Goal: Task Accomplishment & Management: Use online tool/utility

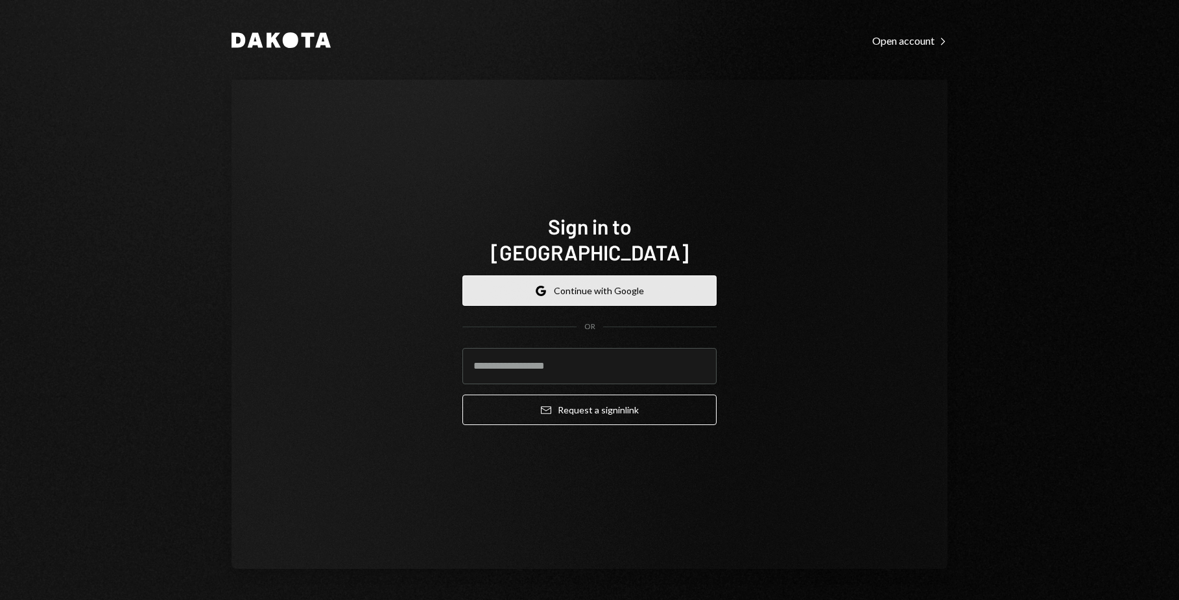
click at [485, 283] on button "Google Continue with Google" at bounding box center [589, 291] width 254 height 30
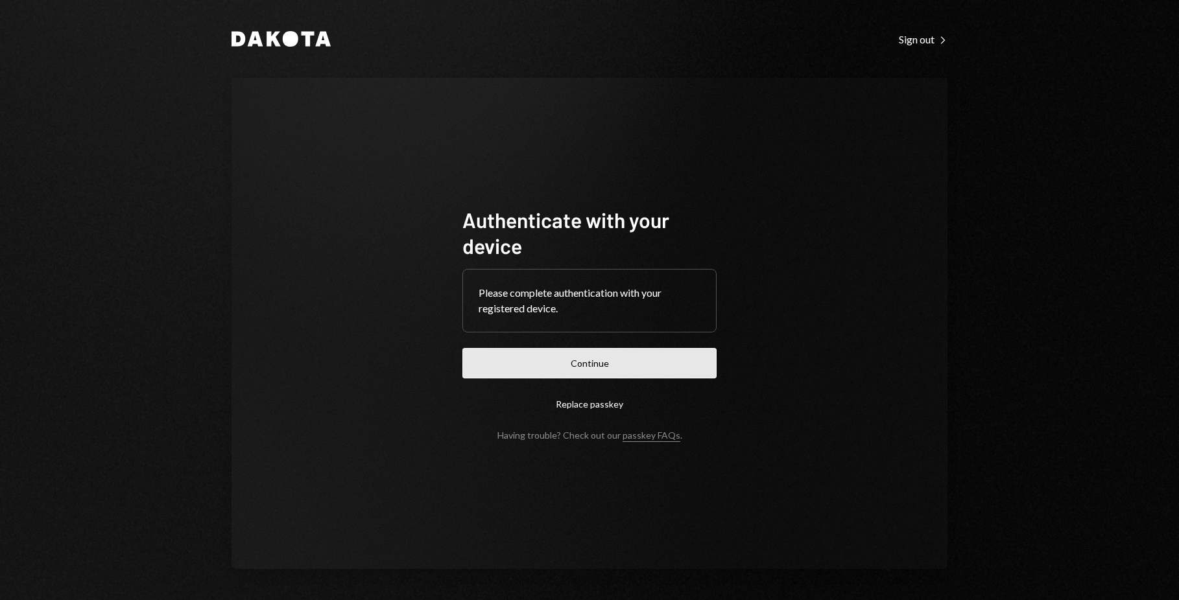
click at [519, 351] on button "Continue" at bounding box center [589, 363] width 254 height 30
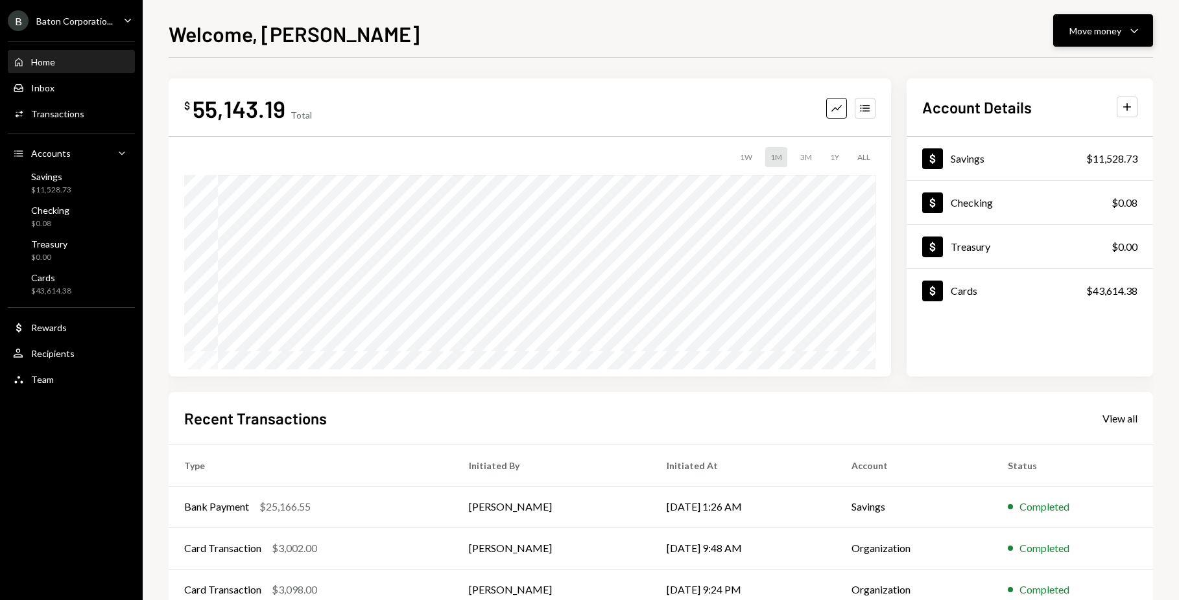
click at [1102, 32] on div "Move money" at bounding box center [1095, 31] width 52 height 14
click at [1109, 30] on div "Move money" at bounding box center [1095, 31] width 52 height 14
click at [1073, 134] on div "Deposit" at bounding box center [1092, 128] width 95 height 14
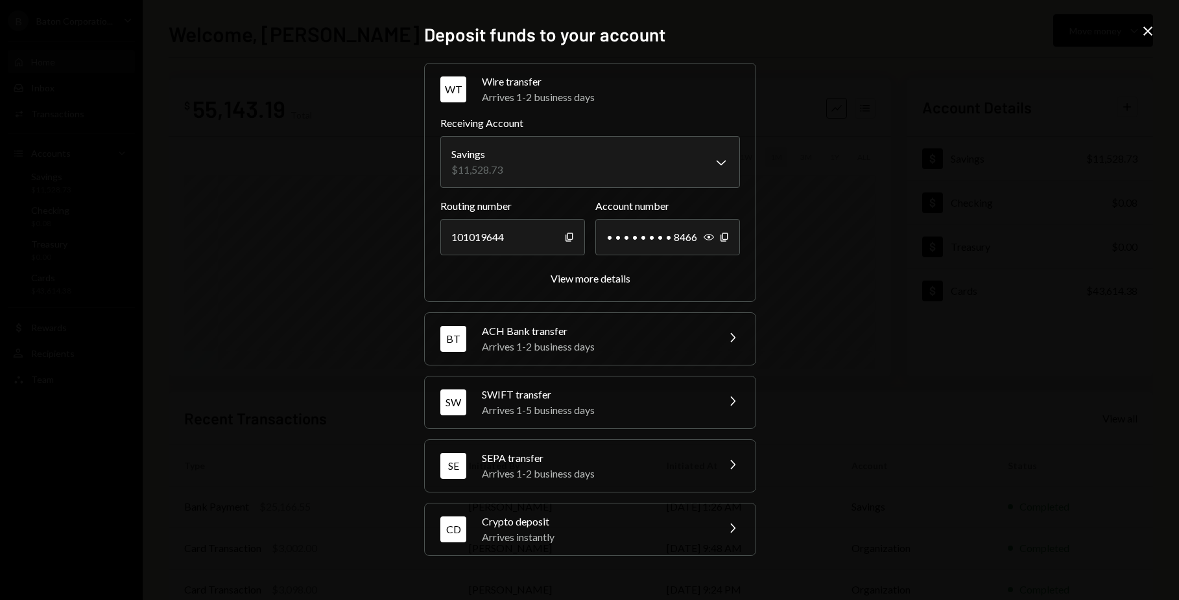
click at [599, 511] on div "CD Crypto deposit Arrives instantly Chevron Right" at bounding box center [590, 530] width 331 height 52
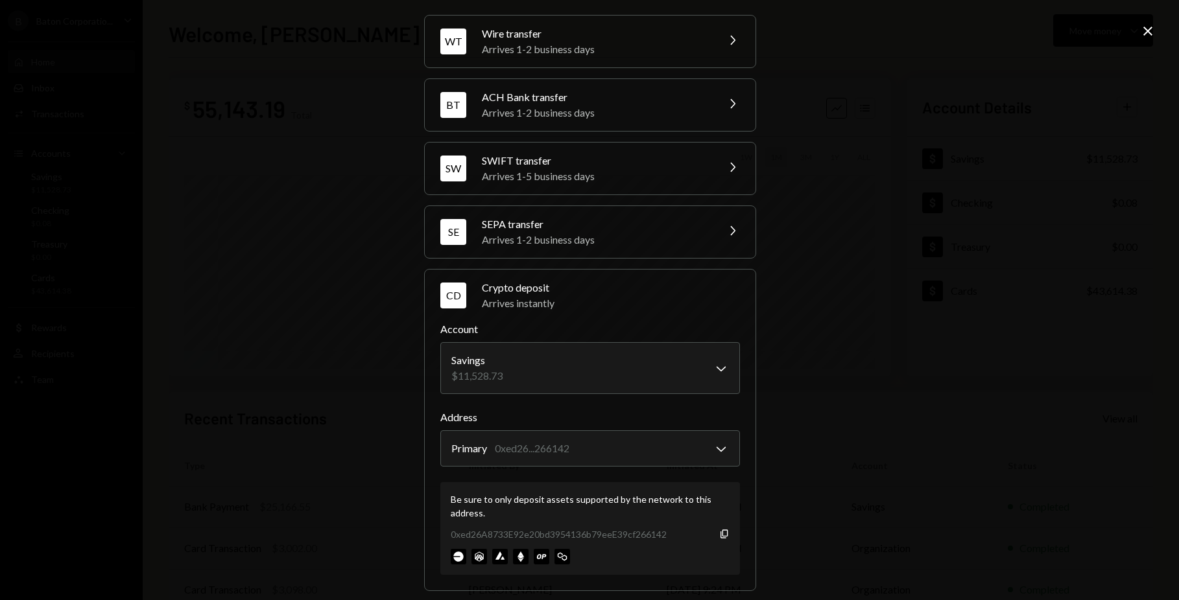
scroll to position [52, 0]
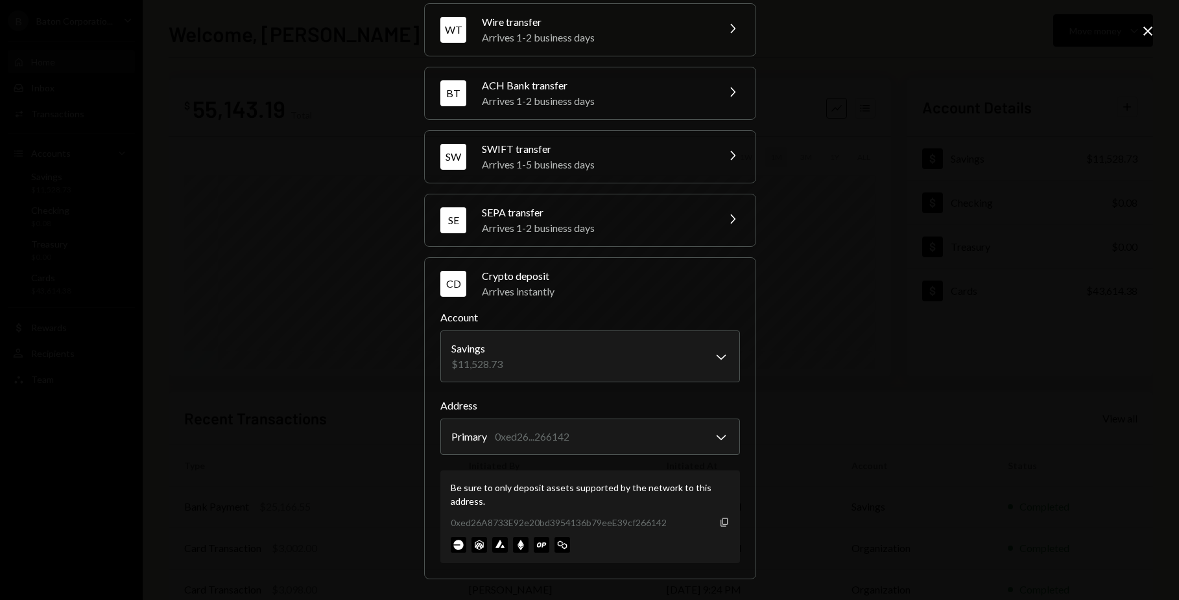
click at [722, 517] on icon "Copy" at bounding box center [724, 522] width 10 height 10
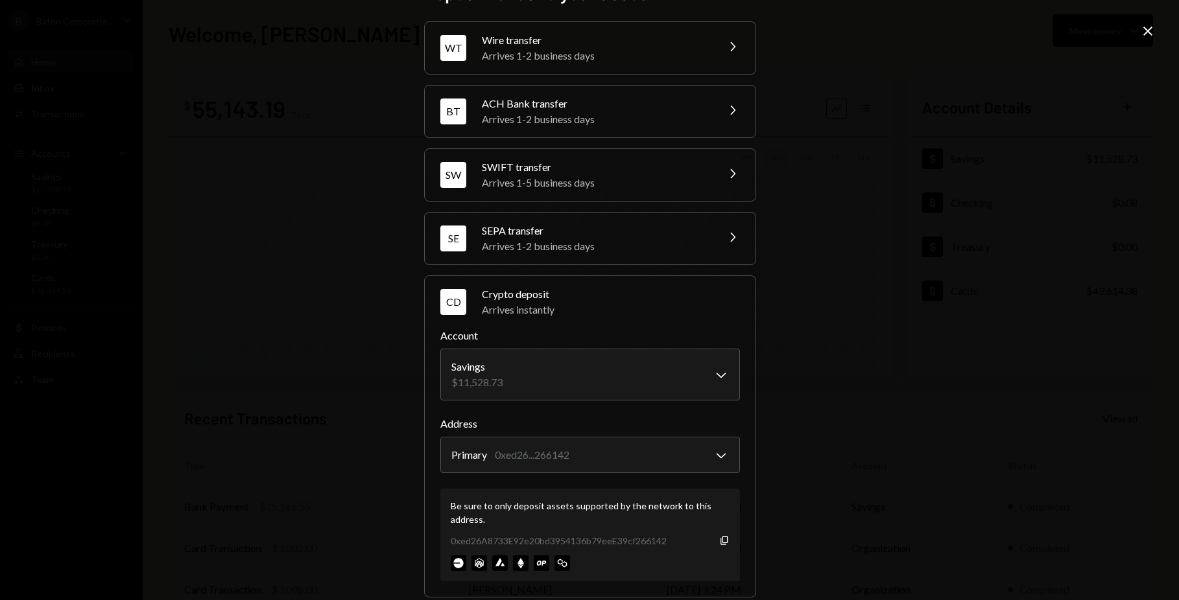
scroll to position [38, 0]
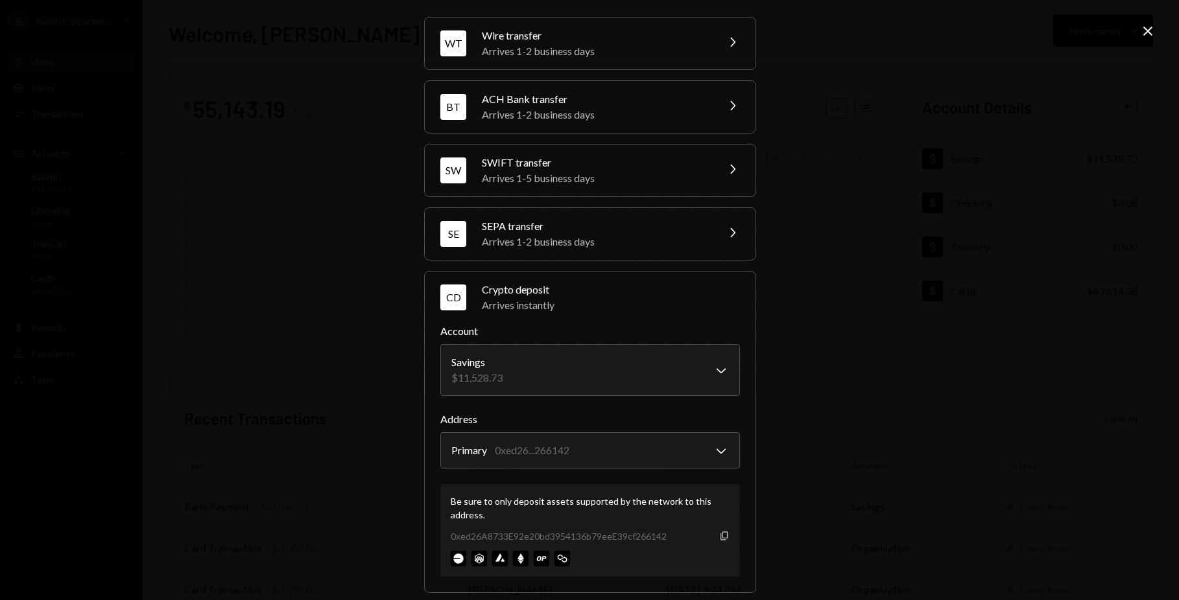
click at [719, 535] on icon "Copy" at bounding box center [724, 536] width 10 height 10
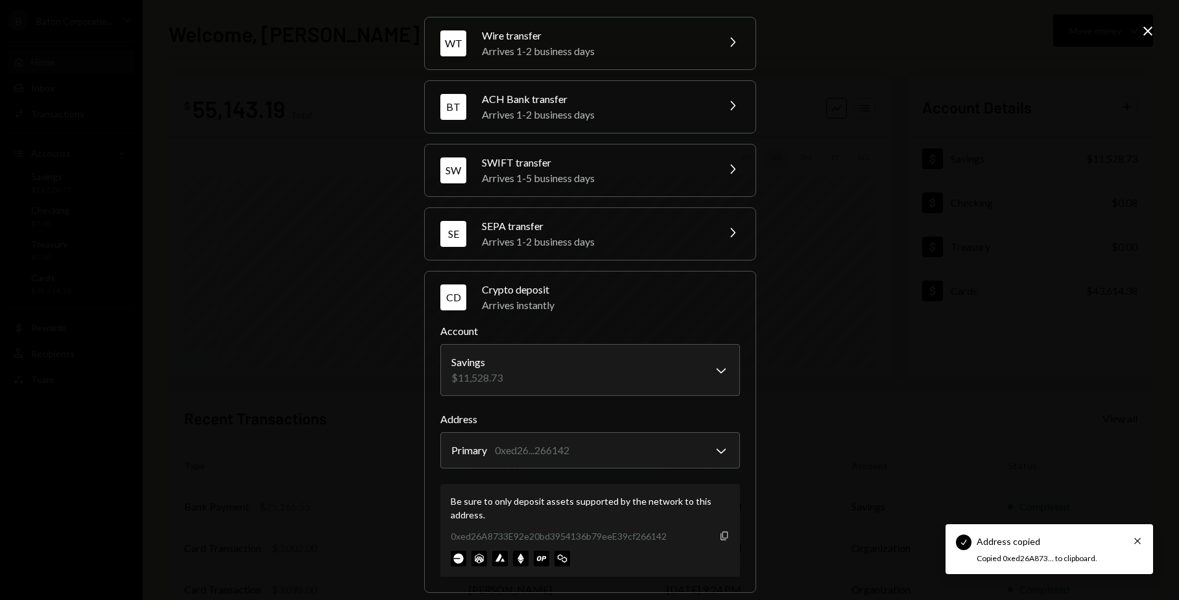
click at [719, 535] on icon "Copy" at bounding box center [724, 536] width 10 height 10
